Goal: Task Accomplishment & Management: Use online tool/utility

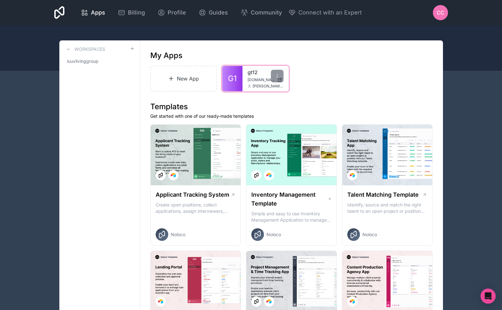
click at [258, 87] on span "[PERSON_NAME][EMAIL_ADDRESS][DOMAIN_NAME]" at bounding box center [268, 86] width 31 height 5
click at [150, 18] on link "Billing" at bounding box center [131, 13] width 37 height 14
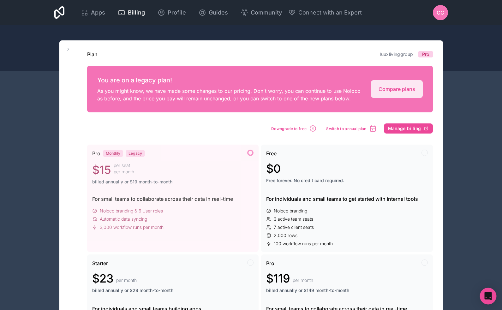
click at [490, 297] on icon "Open Intercom Messenger" at bounding box center [487, 296] width 7 height 8
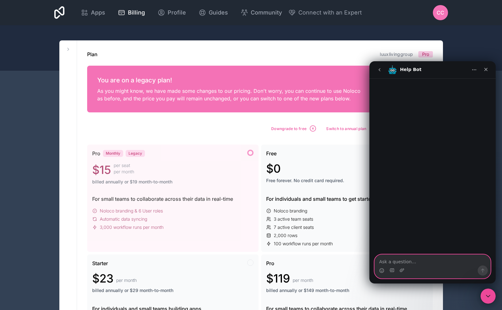
click at [424, 264] on textarea "Ask a question…" at bounding box center [433, 260] width 116 height 11
click at [215, 55] on div "Plan luuxlivinggroup Pro" at bounding box center [260, 55] width 346 height 8
click at [105, 16] on span "Apps" at bounding box center [98, 12] width 14 height 9
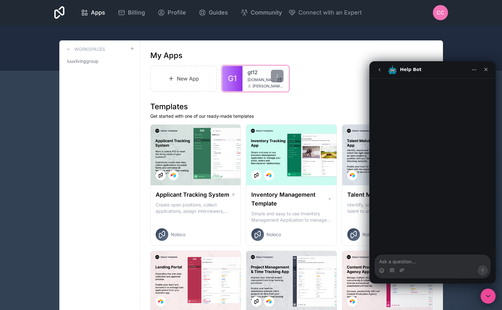
click at [246, 80] on div "gt12 [DOMAIN_NAME] [PERSON_NAME][DOMAIN_NAME][EMAIL_ADDRESS][DOMAIN_NAME]" at bounding box center [265, 78] width 46 height 25
click at [280, 79] on div at bounding box center [277, 76] width 13 height 13
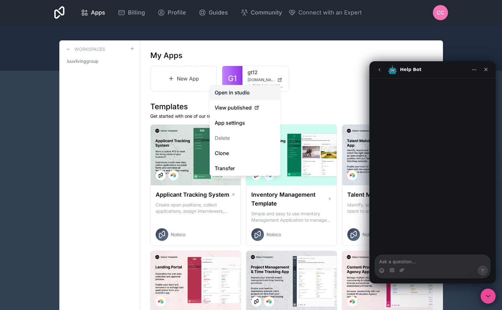
click at [241, 91] on link "Open in studio" at bounding box center [245, 92] width 71 height 15
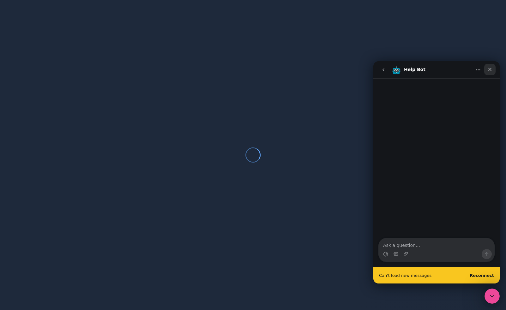
click at [488, 68] on icon "Close" at bounding box center [489, 69] width 5 height 5
